Goal: Information Seeking & Learning: Check status

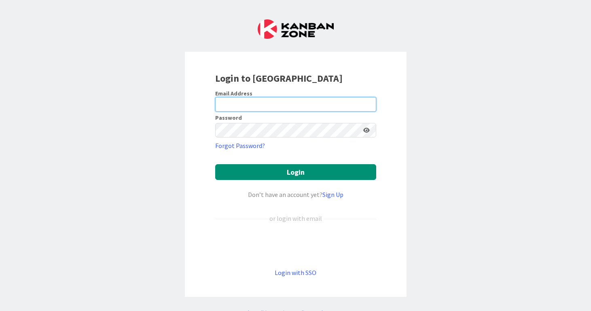
click at [331, 102] on input "email" at bounding box center [295, 104] width 161 height 15
type input "[PERSON_NAME][EMAIL_ADDRESS][PERSON_NAME][DOMAIN_NAME]"
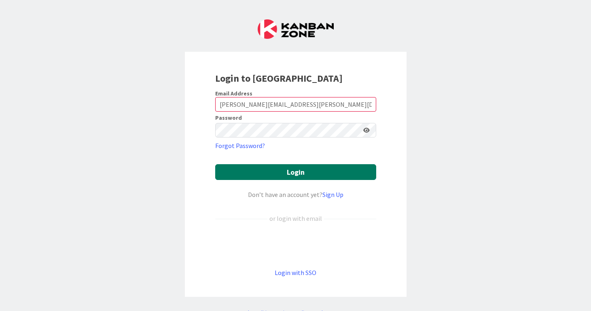
click at [281, 175] on button "Login" at bounding box center [295, 172] width 161 height 16
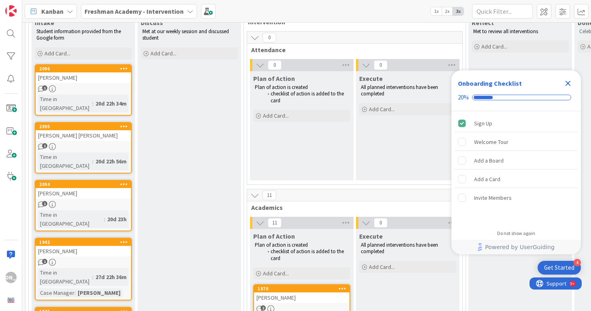
scroll to position [82, 0]
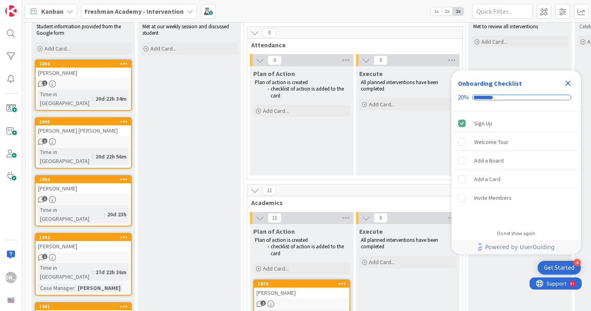
click at [564, 83] on icon "Close Checklist" at bounding box center [568, 83] width 10 height 10
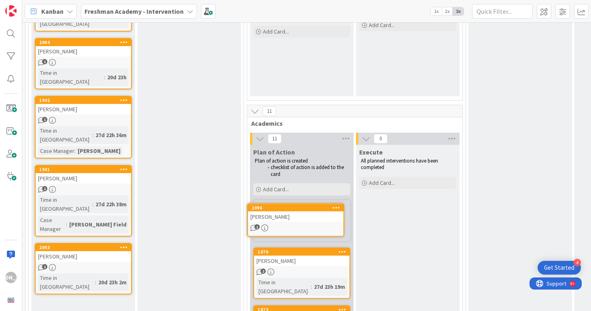
scroll to position [163, 0]
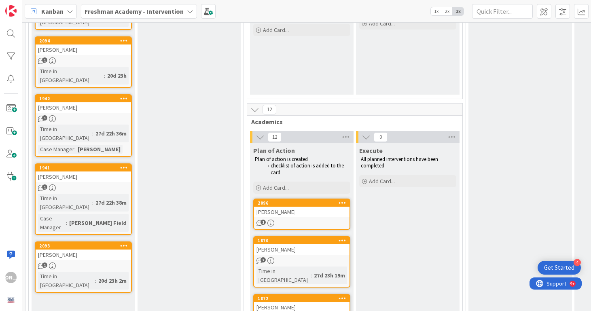
click at [307, 214] on div "[PERSON_NAME]" at bounding box center [301, 212] width 95 height 11
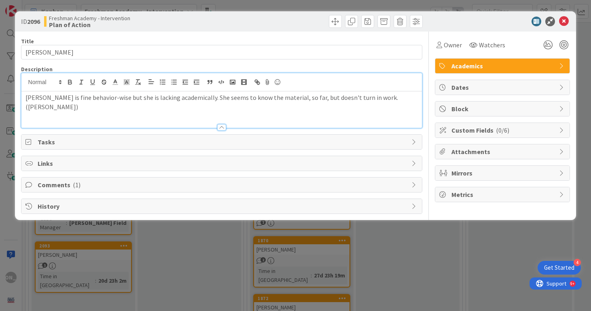
click at [395, 83] on div "[PERSON_NAME] is fine behavior-wise but she is lacking academically. She seems …" at bounding box center [221, 100] width 401 height 55
click at [392, 98] on p "[PERSON_NAME] is fine behavior-wise but she is lacking academically. She seems …" at bounding box center [221, 102] width 393 height 18
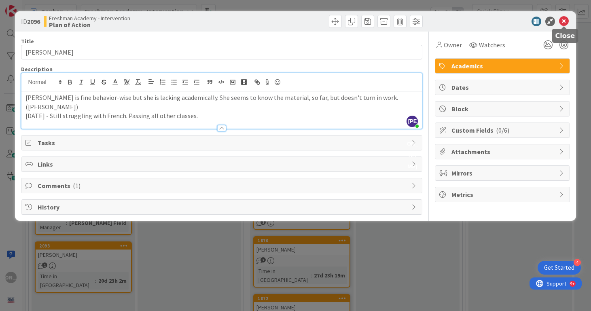
click at [565, 21] on icon at bounding box center [564, 22] width 10 height 10
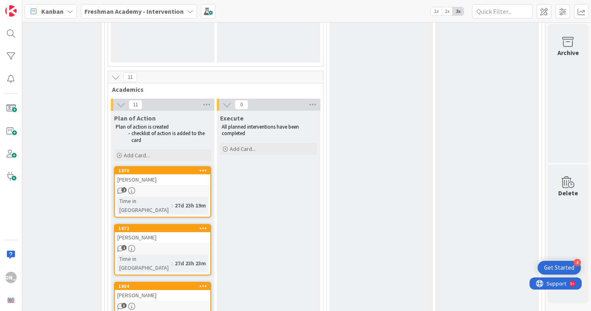
scroll to position [229, 139]
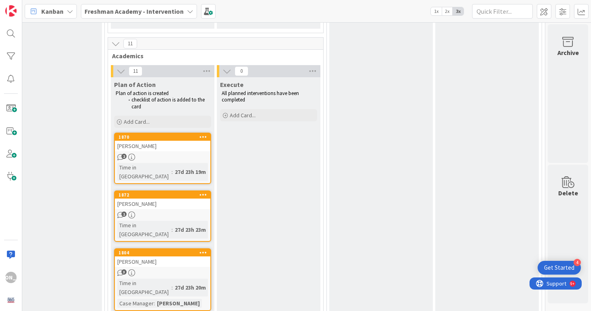
click at [162, 150] on div "[PERSON_NAME]" at bounding box center [162, 146] width 95 height 11
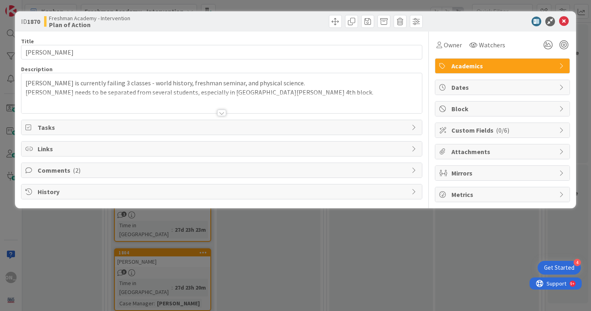
click at [250, 92] on div "[PERSON_NAME] is currently failing 3 classes - world history, freshman seminar,…" at bounding box center [221, 95] width 401 height 36
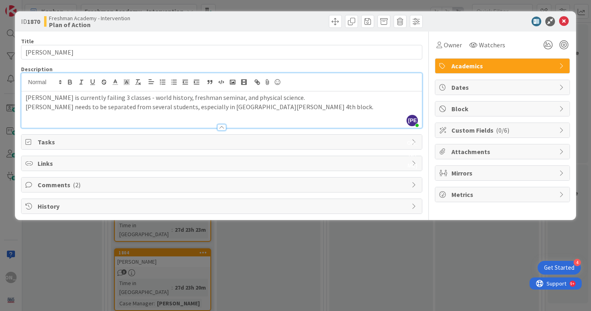
click at [252, 110] on p "[PERSON_NAME] needs to be separated from several students, especially in [GEOGR…" at bounding box center [221, 106] width 393 height 9
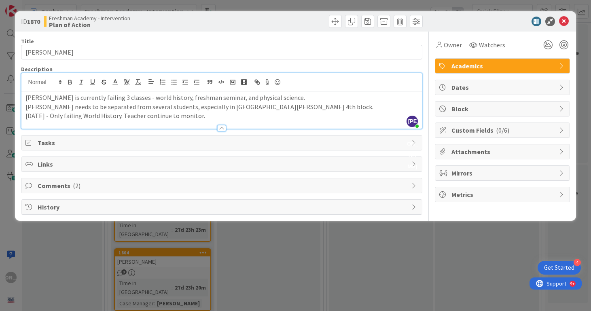
drag, startPoint x: 204, startPoint y: 116, endPoint x: 125, endPoint y: 115, distance: 78.1
click at [125, 115] on p "[DATE] - Only failing World History. Teacher continue to monitor." at bounding box center [221, 115] width 393 height 9
click at [375, 153] on div "Title 14 / 128 [PERSON_NAME] Description [PERSON_NAME] just joined [PERSON_NAME…" at bounding box center [222, 123] width 402 height 183
click at [378, 138] on span "Tasks" at bounding box center [223, 143] width 370 height 10
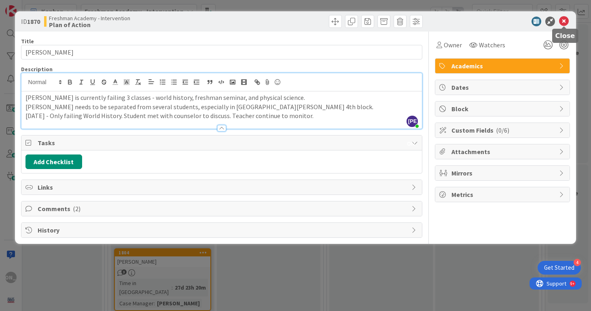
click at [563, 23] on icon at bounding box center [564, 22] width 10 height 10
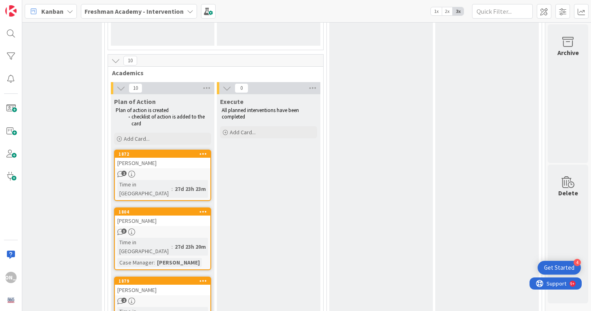
scroll to position [286, 139]
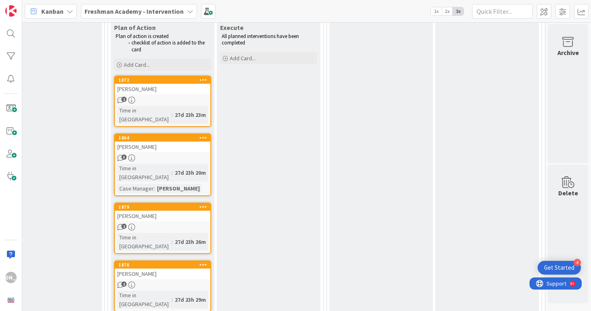
click at [157, 211] on div "[PERSON_NAME]" at bounding box center [162, 216] width 95 height 11
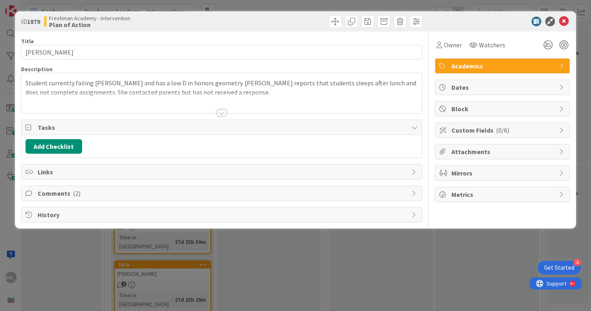
click at [305, 88] on p "Student currently failing [PERSON_NAME] and has a low D in honors geometry. [PE…" at bounding box center [221, 87] width 393 height 18
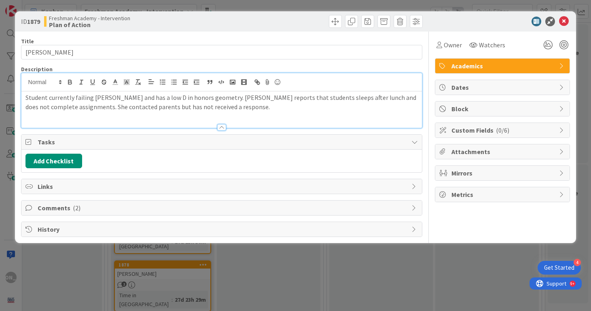
click at [291, 106] on p "Student currently failing [PERSON_NAME] and has a low D in honors geometry. [PE…" at bounding box center [221, 102] width 393 height 18
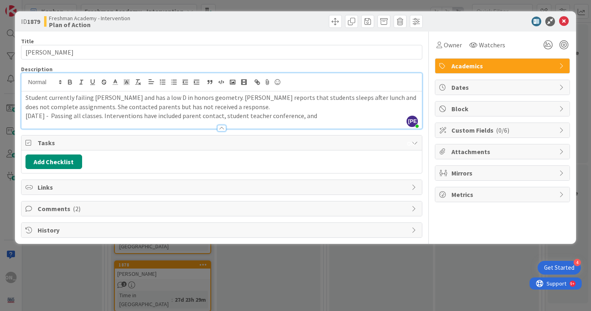
click at [105, 115] on p "[DATE] - Passing all classes. Interventions have included parent contact, stude…" at bounding box center [221, 115] width 393 height 9
click at [102, 115] on p "[DATE] - Passing all classes. Interventions have included parent contact, stude…" at bounding box center [221, 115] width 393 height 9
click at [380, 120] on div at bounding box center [221, 124] width 401 height 8
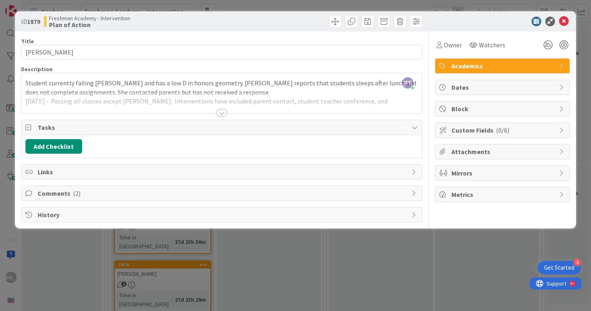
click at [380, 120] on div "Tasks" at bounding box center [221, 127] width 401 height 15
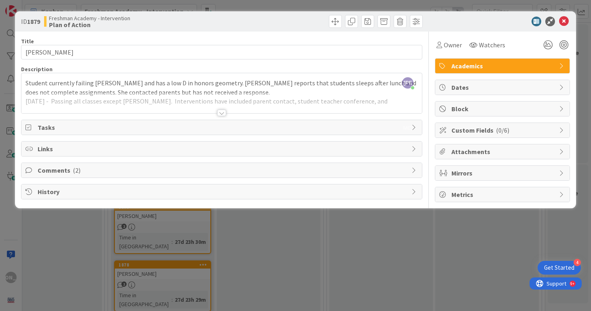
click at [376, 100] on div at bounding box center [221, 103] width 401 height 21
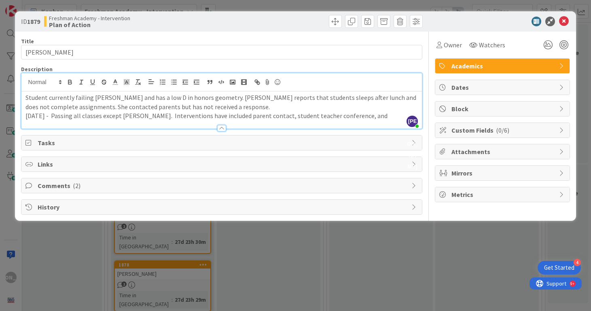
click at [383, 119] on p "[DATE] - Passing all classes except [PERSON_NAME]. Interventions have included …" at bounding box center [221, 115] width 393 height 9
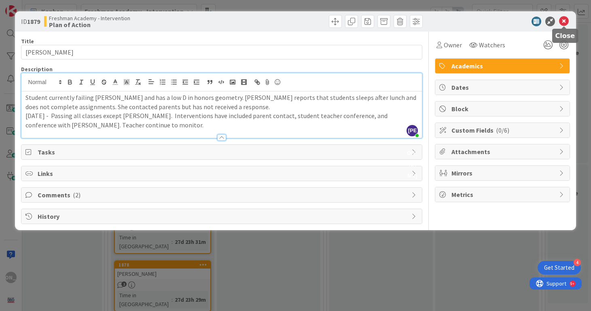
click at [564, 21] on icon at bounding box center [564, 22] width 10 height 10
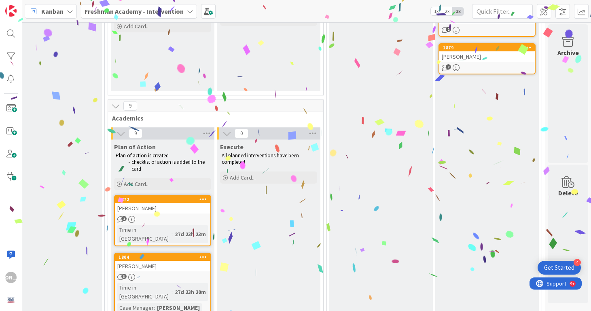
scroll to position [396, 139]
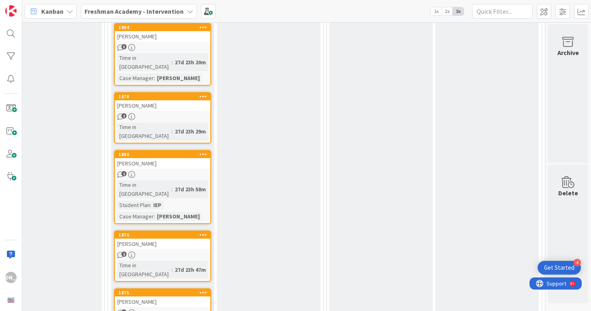
click at [178, 113] on div "2" at bounding box center [162, 116] width 95 height 7
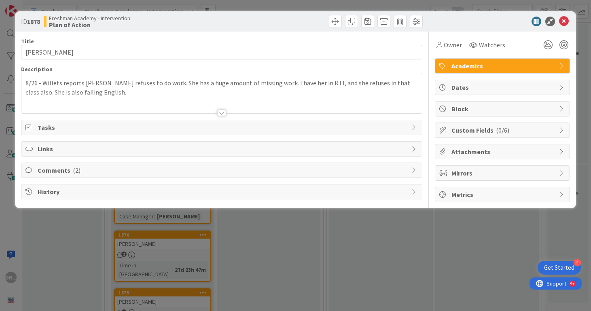
click at [172, 100] on div at bounding box center [221, 103] width 401 height 21
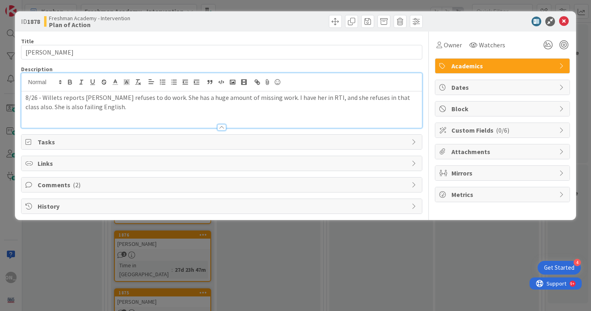
click at [168, 108] on p "8/26 - Willets reports [PERSON_NAME] refuses to do work. She has a huge amount …" at bounding box center [221, 102] width 393 height 18
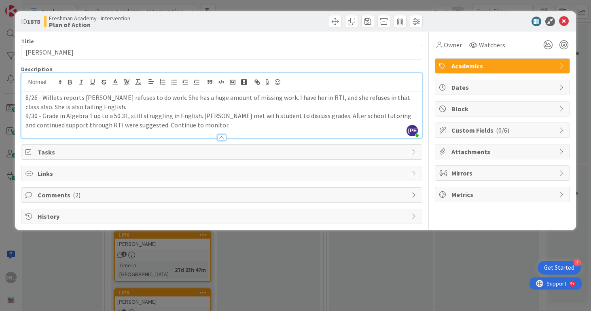
click at [456, 208] on div "Owner Watchers Academics Dates Block Custom Fields ( 0/6 ) Attachments Mirrors …" at bounding box center [502, 128] width 135 height 193
click at [387, 199] on span "Comments ( 2 )" at bounding box center [223, 195] width 370 height 10
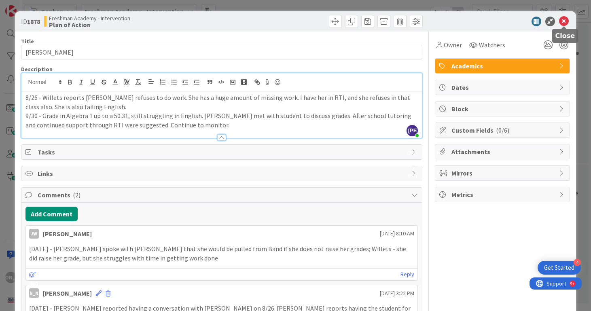
click at [565, 20] on icon at bounding box center [564, 22] width 10 height 10
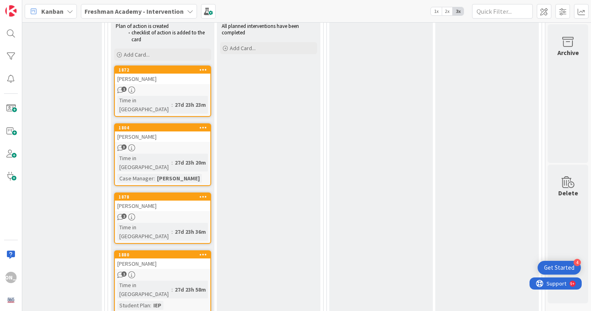
scroll to position [407, 139]
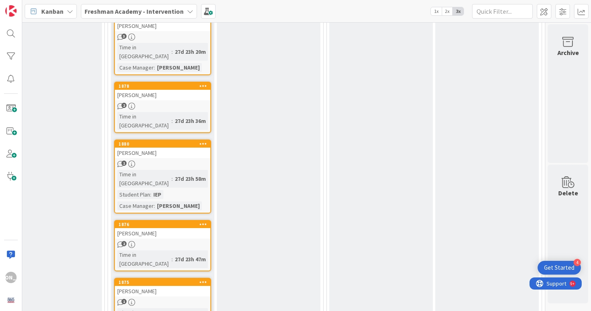
click at [153, 140] on div "1880 [PERSON_NAME] 1 Time in [GEOGRAPHIC_DATA] : 27d 23h 58m Student Plan : IEP…" at bounding box center [162, 177] width 97 height 74
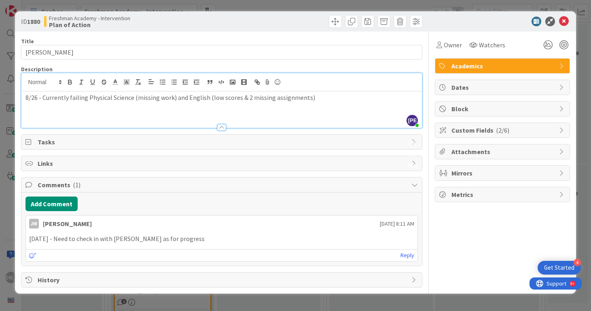
click at [314, 88] on div "[PERSON_NAME] just joined 8/26 - Currently failing Physical Science (missing wo…" at bounding box center [221, 100] width 401 height 55
click at [314, 97] on p "8/26 - Currently failing Physical Science (missing work) and English (low score…" at bounding box center [221, 97] width 393 height 9
click at [565, 19] on icon at bounding box center [564, 22] width 10 height 10
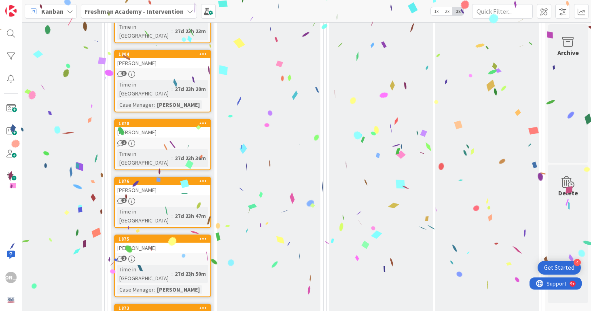
scroll to position [466, 139]
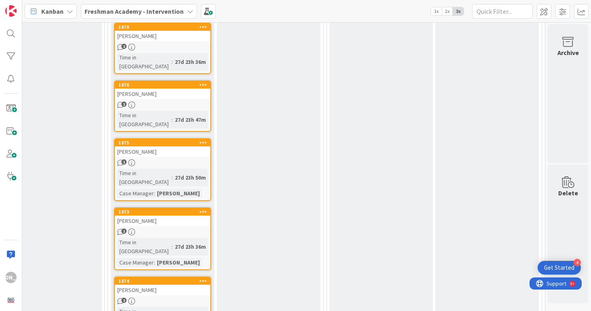
click at [161, 159] on div "1" at bounding box center [162, 162] width 95 height 7
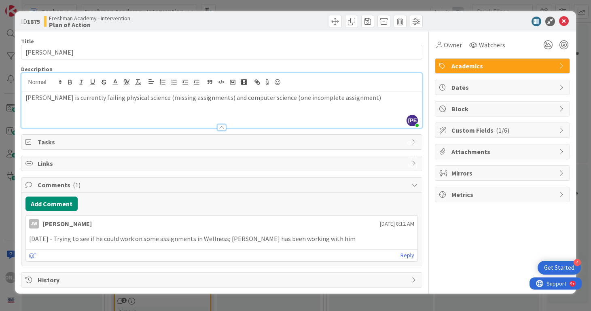
click at [352, 81] on div "[PERSON_NAME] just joined [PERSON_NAME] is currently failing physical science (…" at bounding box center [221, 100] width 401 height 55
